Goal: Transaction & Acquisition: Purchase product/service

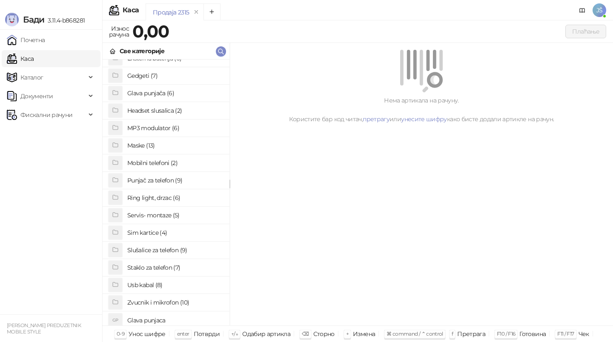
scroll to position [66, 0]
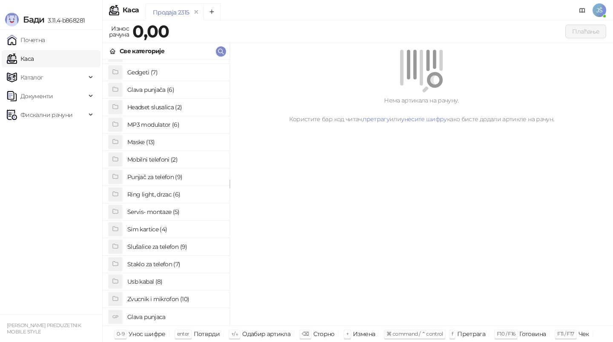
click at [167, 284] on h4 "Usb kabal (8)" at bounding box center [174, 282] width 95 height 14
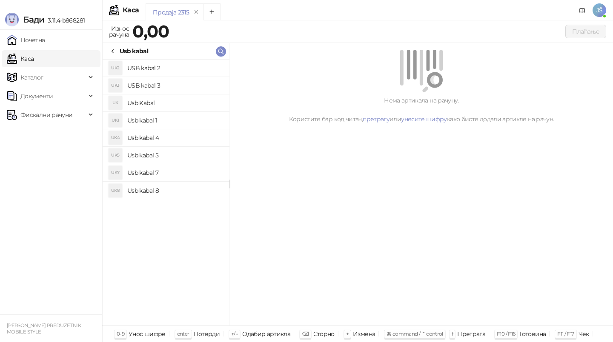
click at [181, 100] on h4 "Usb Kabal" at bounding box center [174, 103] width 95 height 14
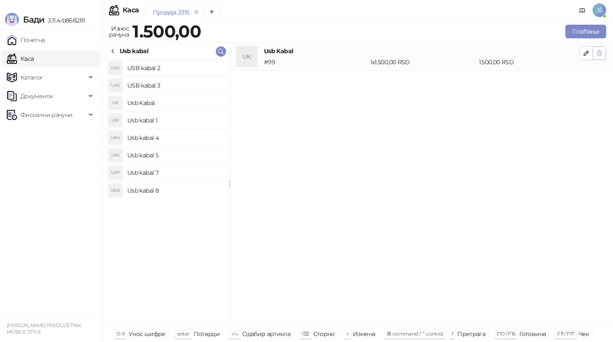
click at [602, 50] on icon "button" at bounding box center [599, 53] width 7 height 7
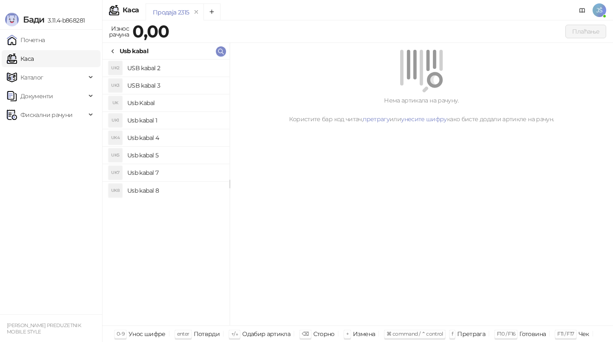
click at [177, 120] on h4 "Usb kabal 1" at bounding box center [174, 121] width 95 height 14
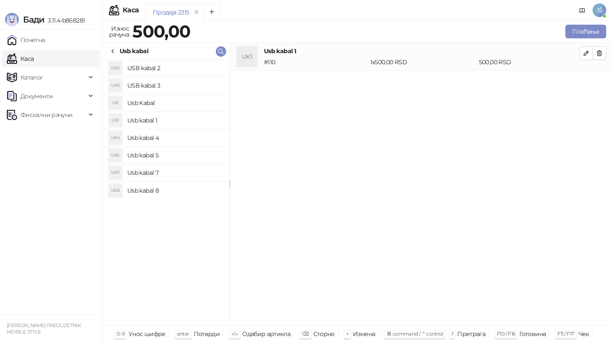
click at [169, 69] on h4 "USB kabal 2" at bounding box center [174, 68] width 95 height 14
click at [178, 84] on h4 "USB kabal 3" at bounding box center [174, 86] width 95 height 14
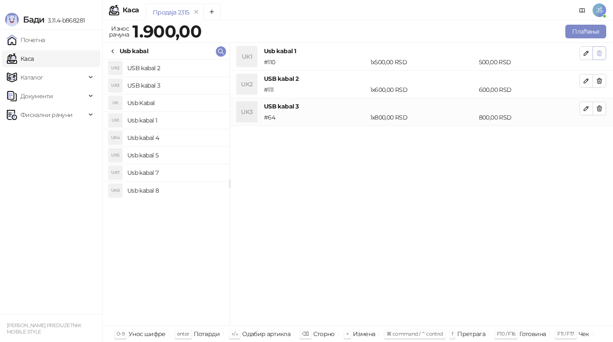
click at [601, 51] on icon "button" at bounding box center [599, 53] width 5 height 5
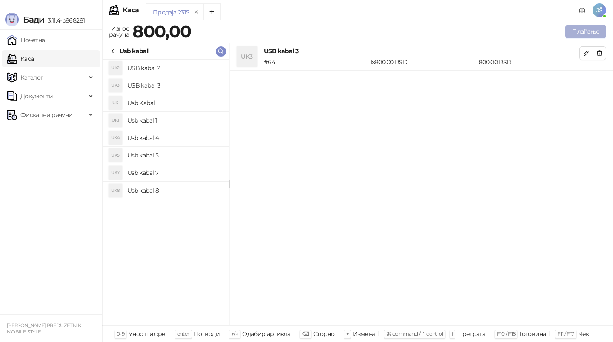
click at [585, 32] on button "Плаћање" at bounding box center [585, 32] width 41 height 14
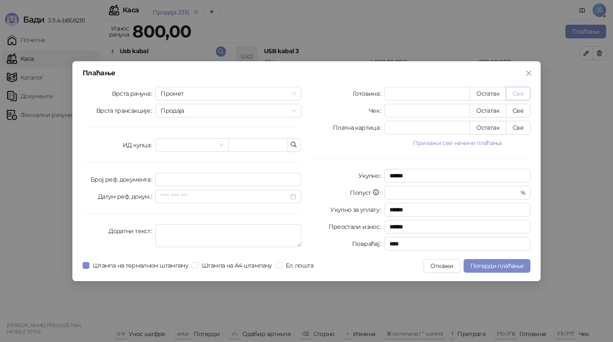
click at [519, 94] on button "Све" at bounding box center [518, 94] width 25 height 14
type input "***"
type input "****"
click at [523, 269] on button "Потврди плаћање" at bounding box center [496, 266] width 67 height 14
